Goal: Task Accomplishment & Management: Manage account settings

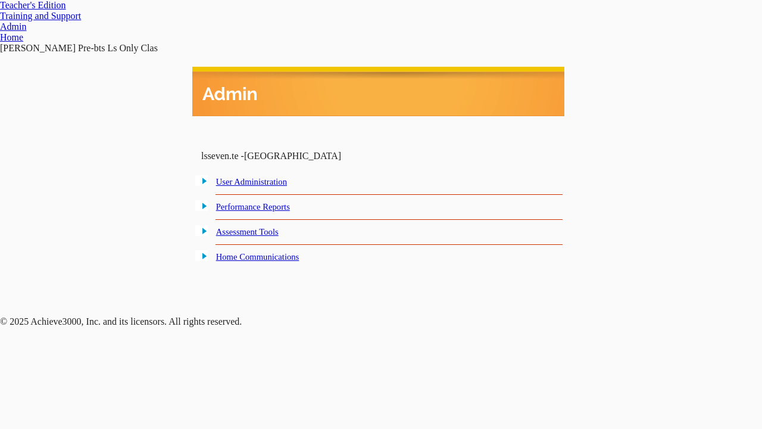
click at [263, 183] on link "User Administration" at bounding box center [251, 182] width 71 height 10
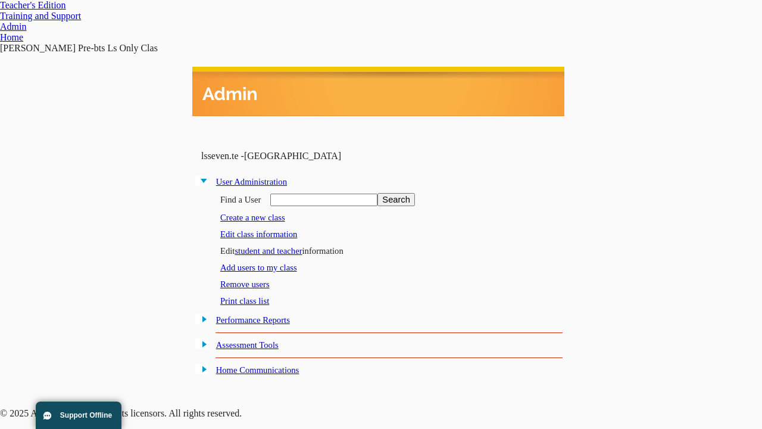
click at [279, 248] on link "student and teacher" at bounding box center [268, 251] width 67 height 10
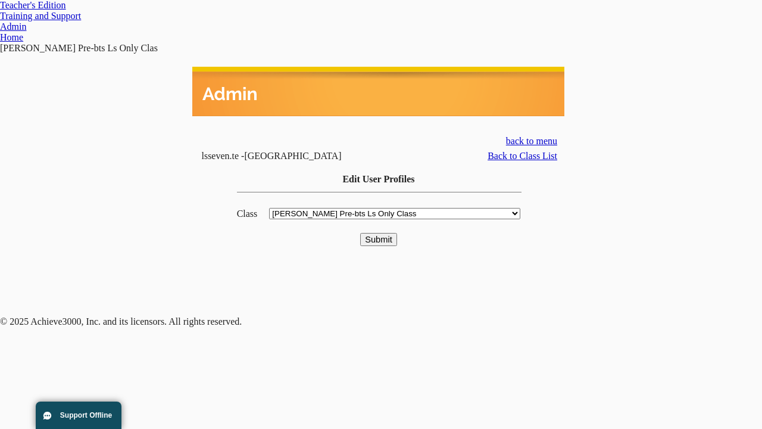
click at [379, 233] on input "Submit" at bounding box center [378, 239] width 37 height 13
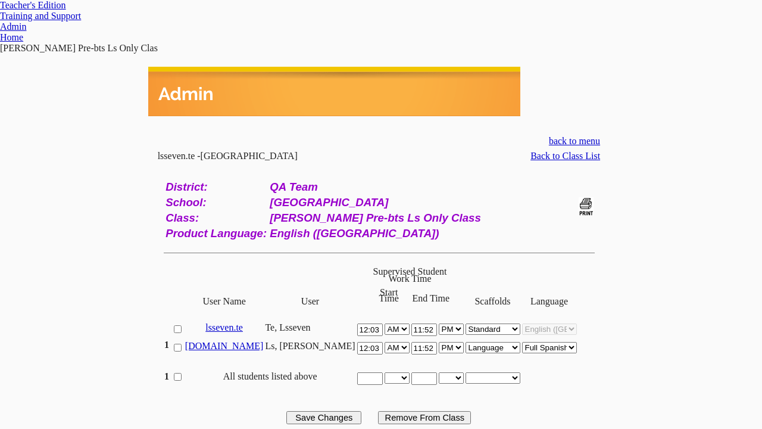
click at [247, 341] on link "[DOMAIN_NAME]" at bounding box center [224, 346] width 79 height 10
